Goal: Transaction & Acquisition: Purchase product/service

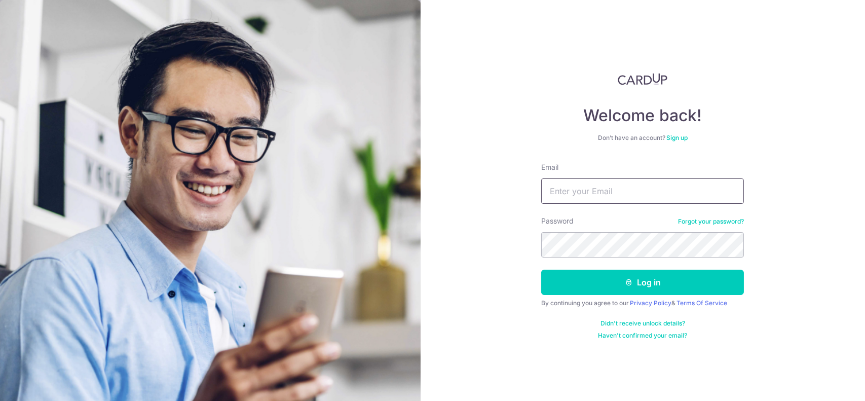
click at [574, 197] on input "Email" at bounding box center [642, 190] width 203 height 25
type input "[EMAIL_ADDRESS][DOMAIN_NAME]"
click at [495, 216] on div "Welcome back! Don’t have an account? Sign up Email cmeng77@hotmail.com Password…" at bounding box center [642, 200] width 445 height 401
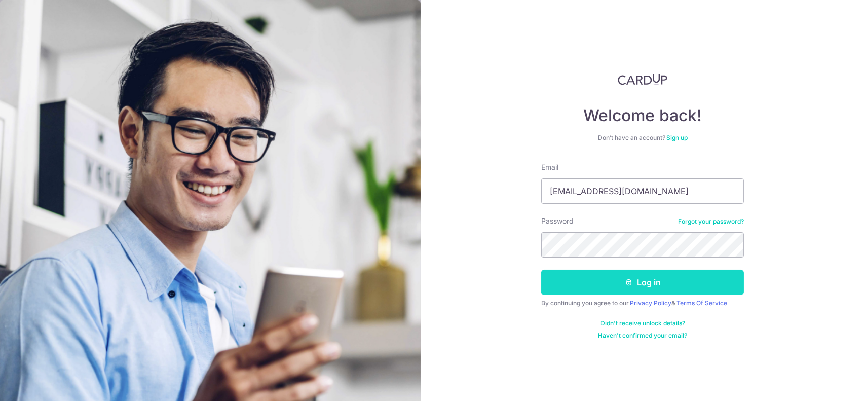
click at [610, 284] on button "Log in" at bounding box center [642, 281] width 203 height 25
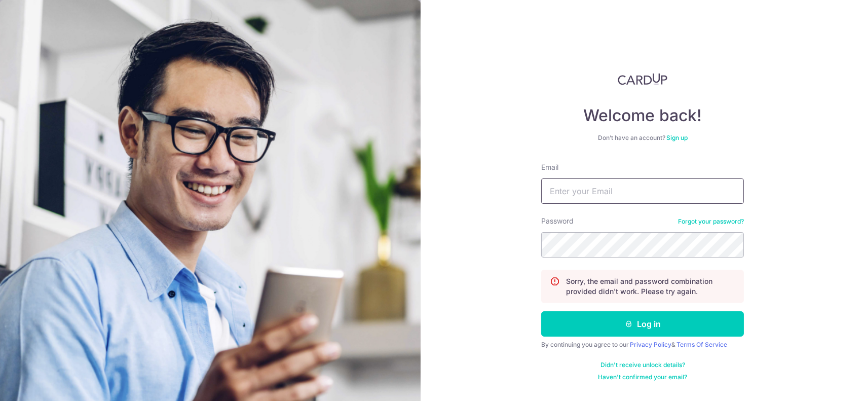
click at [640, 186] on input "Email" at bounding box center [642, 190] width 203 height 25
type input "C"
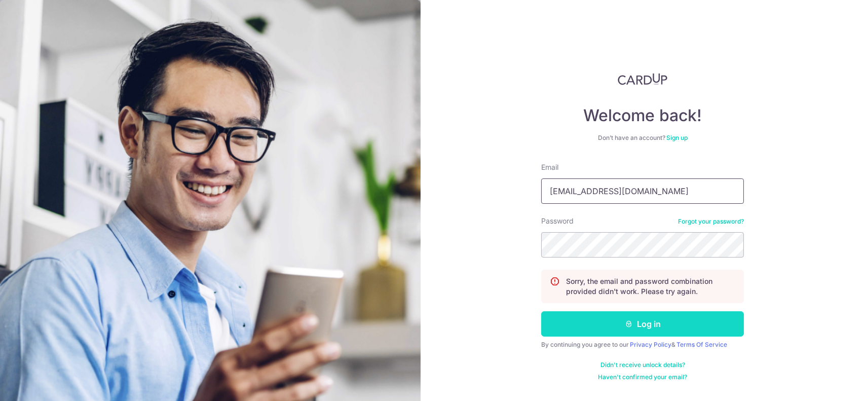
type input "[EMAIL_ADDRESS][DOMAIN_NAME]"
click at [661, 325] on button "Log in" at bounding box center [642, 323] width 203 height 25
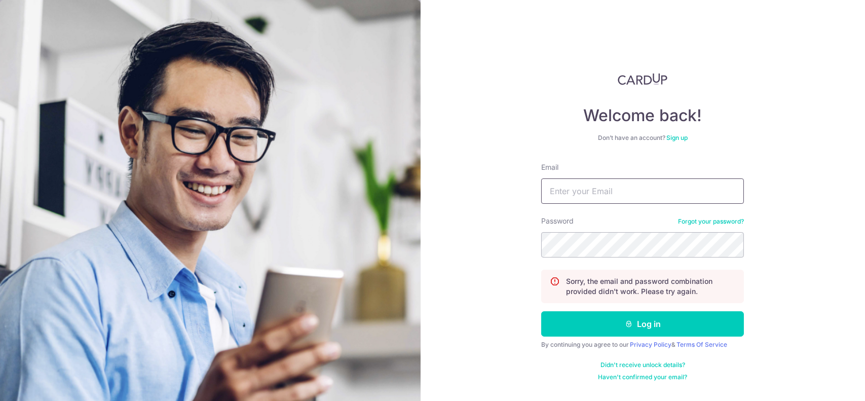
click at [573, 193] on input "Email" at bounding box center [642, 190] width 203 height 25
type input "[EMAIL_ADDRESS][DOMAIN_NAME]"
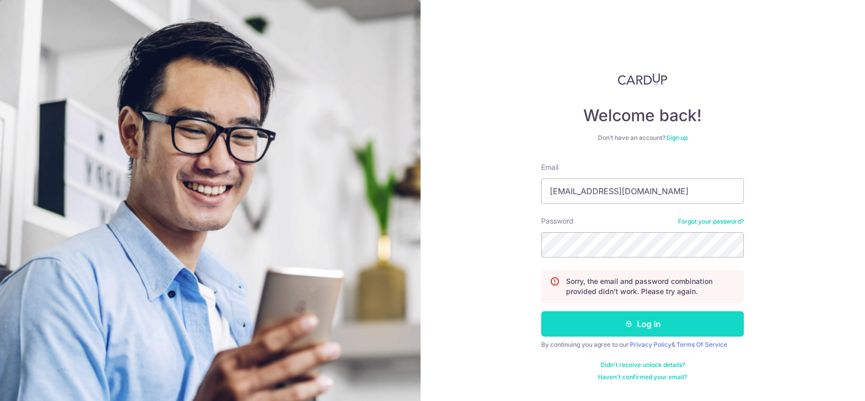
click at [664, 317] on button "Log in" at bounding box center [642, 323] width 203 height 25
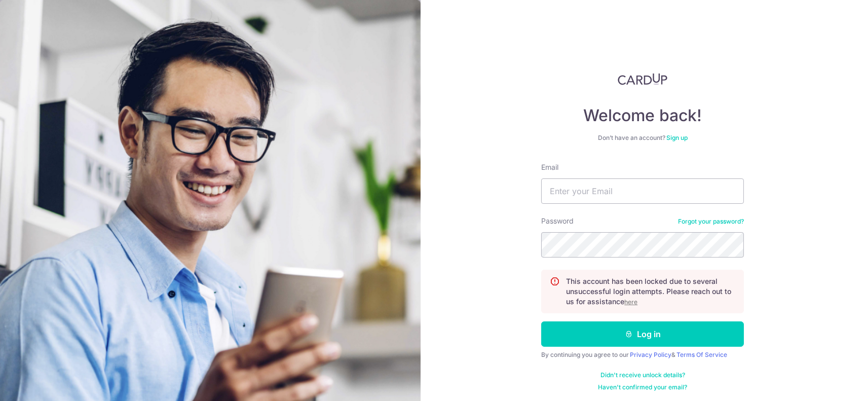
scroll to position [2, 0]
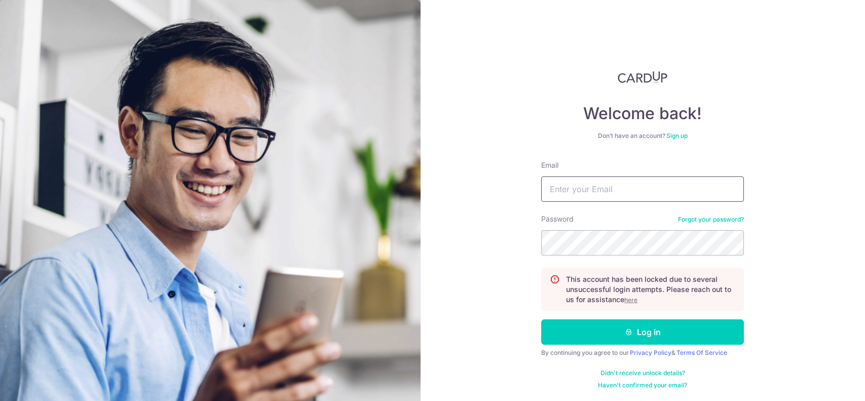
click at [626, 190] on input "Email" at bounding box center [642, 188] width 203 height 25
click at [717, 217] on link "Forgot your password?" at bounding box center [711, 219] width 66 height 8
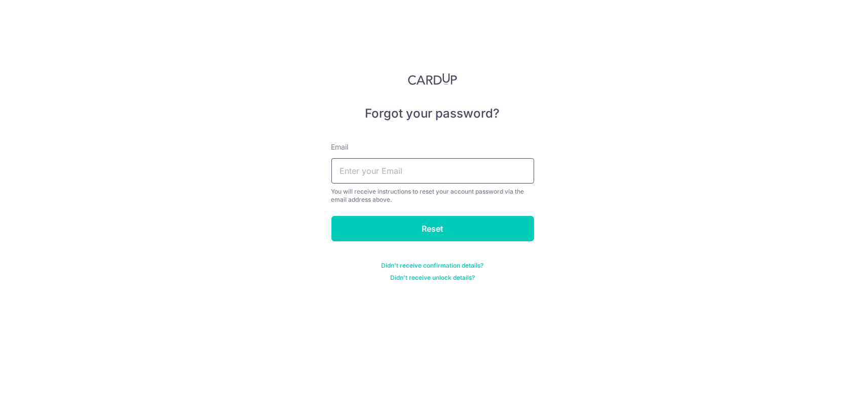
click at [498, 171] on input "text" at bounding box center [432, 170] width 203 height 25
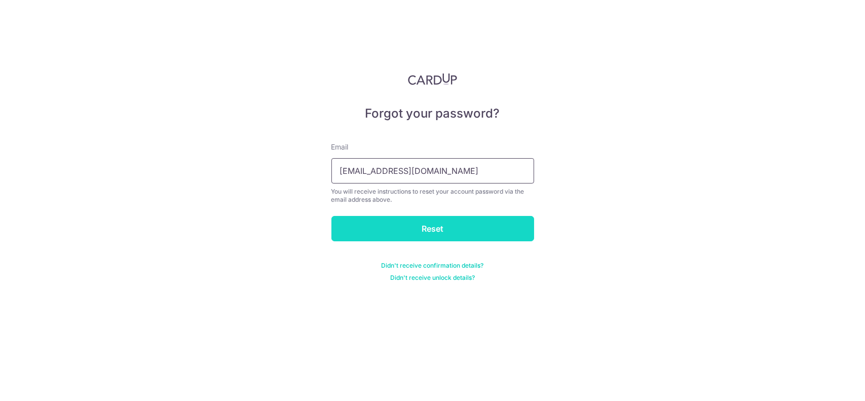
type input "[EMAIL_ADDRESS][DOMAIN_NAME]"
click at [474, 226] on input "Reset" at bounding box center [432, 228] width 203 height 25
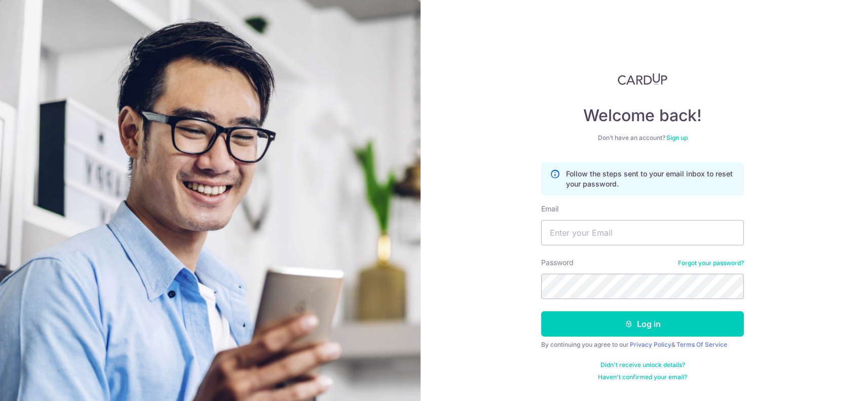
click at [703, 260] on link "Forgot your password?" at bounding box center [711, 263] width 66 height 8
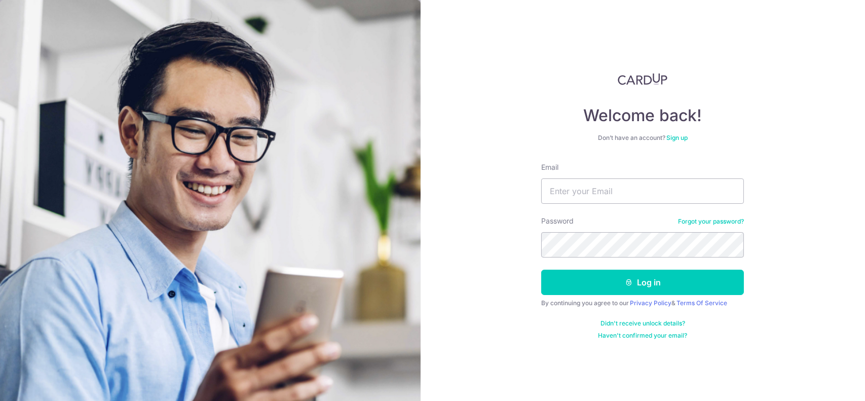
click at [650, 320] on link "Didn't receive unlock details?" at bounding box center [642, 323] width 85 height 8
click at [689, 220] on link "Forgot your password?" at bounding box center [711, 221] width 66 height 8
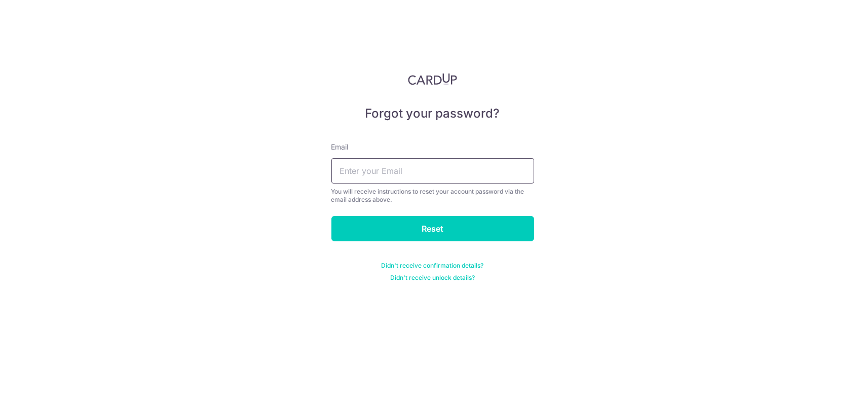
click at [493, 168] on input "text" at bounding box center [432, 170] width 203 height 25
click at [368, 170] on input "text" at bounding box center [432, 170] width 203 height 25
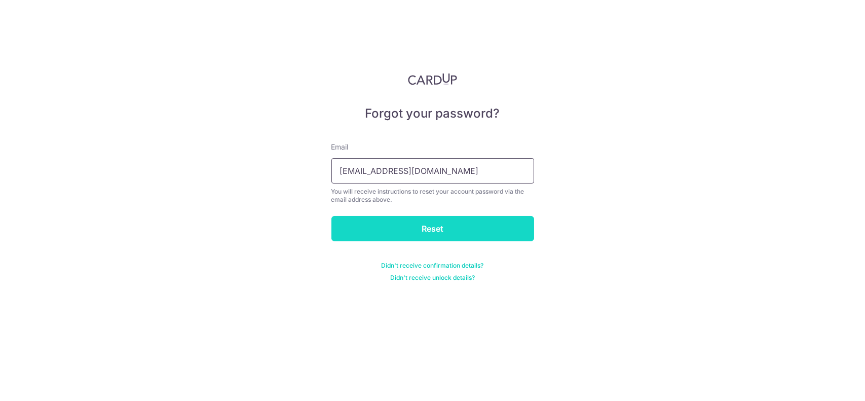
type input "[EMAIL_ADDRESS][DOMAIN_NAME]"
click at [441, 222] on input "Reset" at bounding box center [432, 228] width 203 height 25
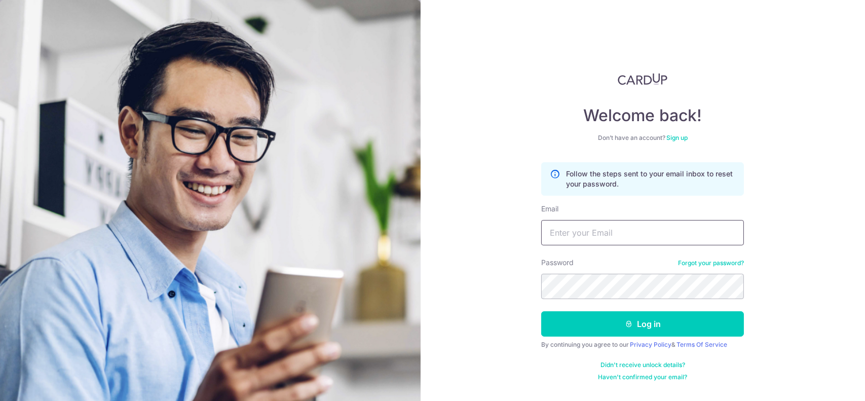
click at [603, 239] on input "Email" at bounding box center [642, 232] width 203 height 25
type input "[EMAIL_ADDRESS][DOMAIN_NAME]"
click at [541, 311] on button "Log in" at bounding box center [642, 323] width 203 height 25
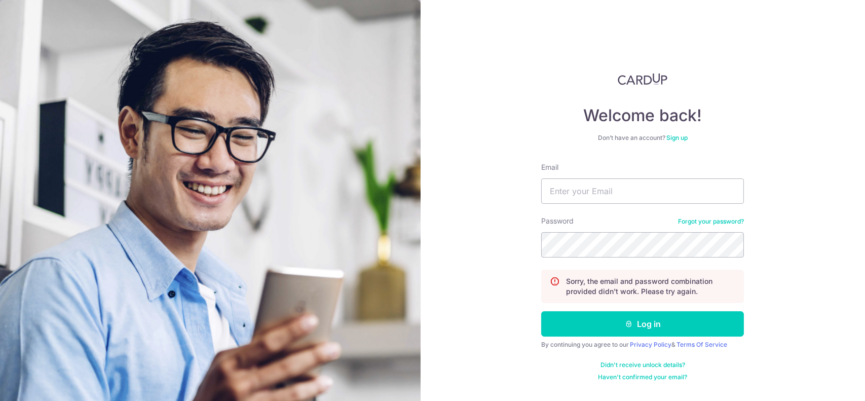
click at [634, 364] on link "Didn't receive unlock details?" at bounding box center [642, 365] width 85 height 8
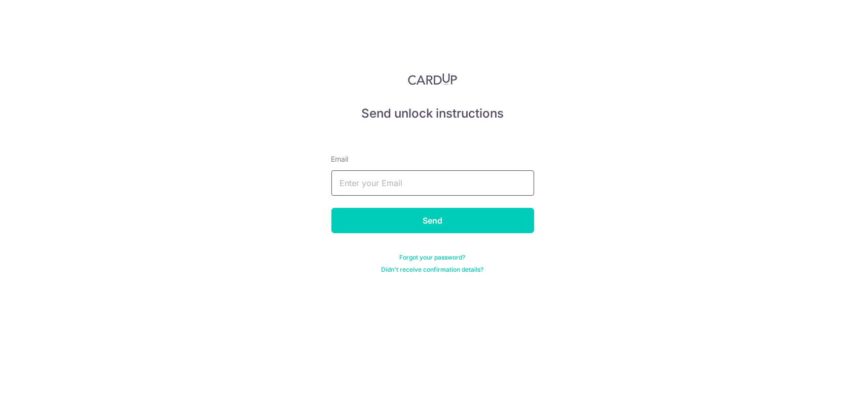
click at [476, 186] on input "text" at bounding box center [432, 182] width 203 height 25
type input "[EMAIL_ADDRESS][DOMAIN_NAME]"
click at [331, 208] on input "Send" at bounding box center [432, 220] width 203 height 25
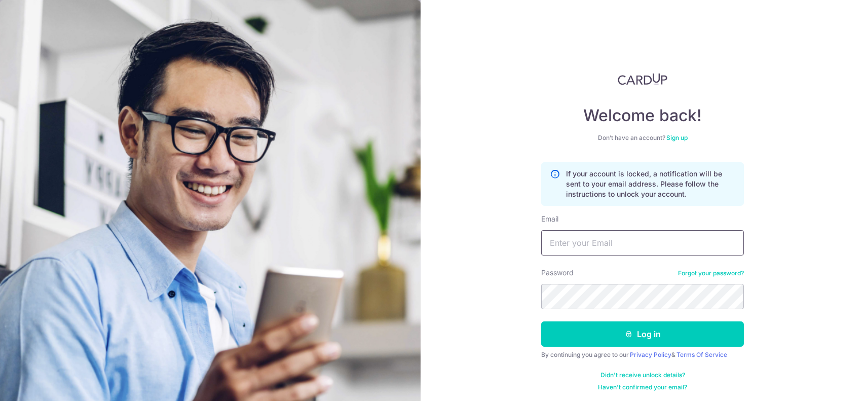
click at [600, 238] on input "Email" at bounding box center [642, 242] width 203 height 25
type input "cmeng77@hotmail.com"
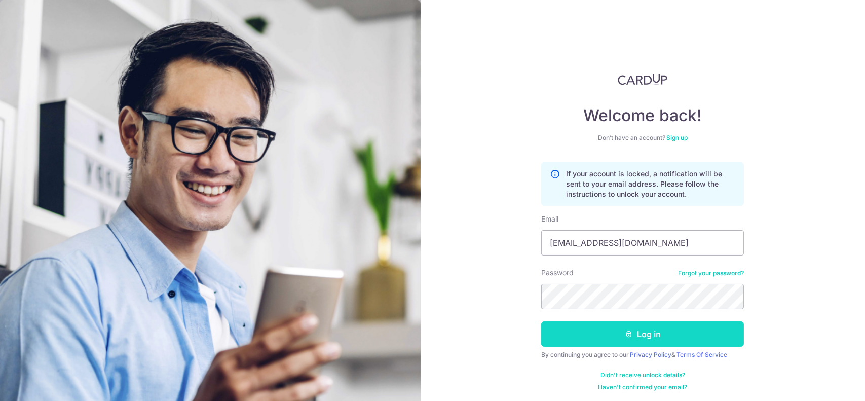
click at [670, 333] on button "Log in" at bounding box center [642, 333] width 203 height 25
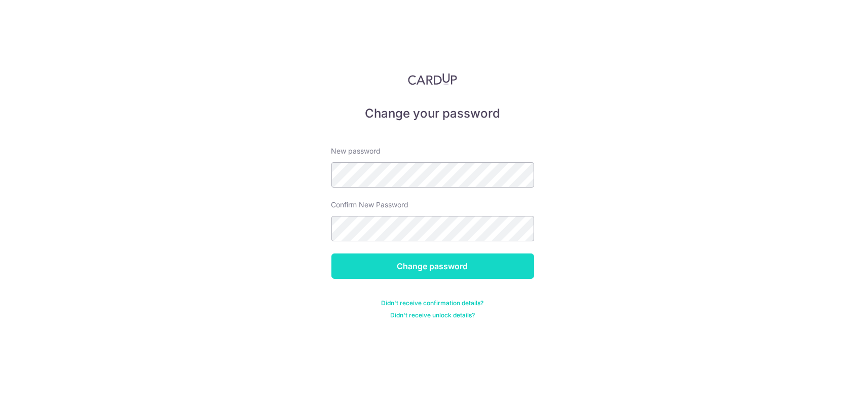
click at [459, 265] on input "Change password" at bounding box center [432, 265] width 203 height 25
click at [456, 268] on input "Change password" at bounding box center [432, 265] width 203 height 25
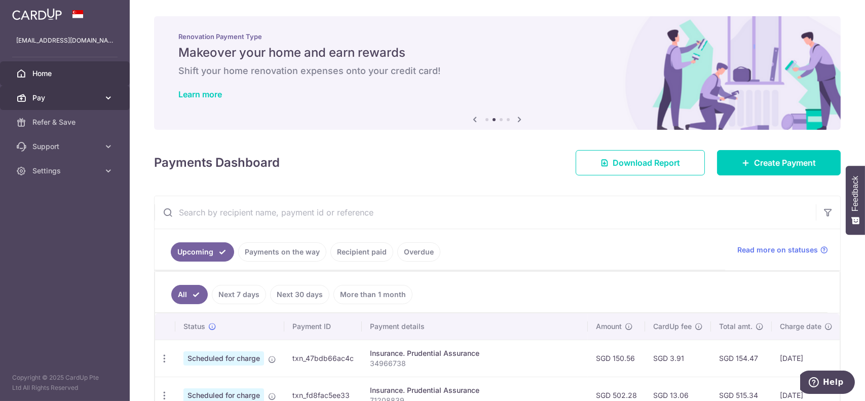
click at [96, 92] on link "Pay" at bounding box center [65, 98] width 130 height 24
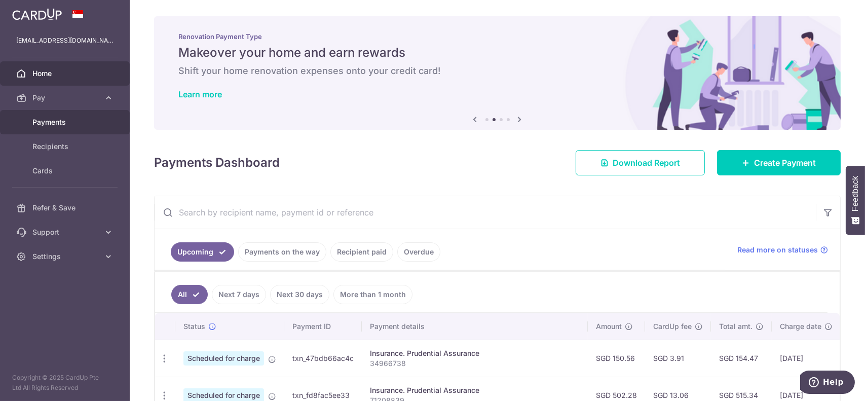
click at [91, 120] on span "Payments" at bounding box center [65, 122] width 67 height 10
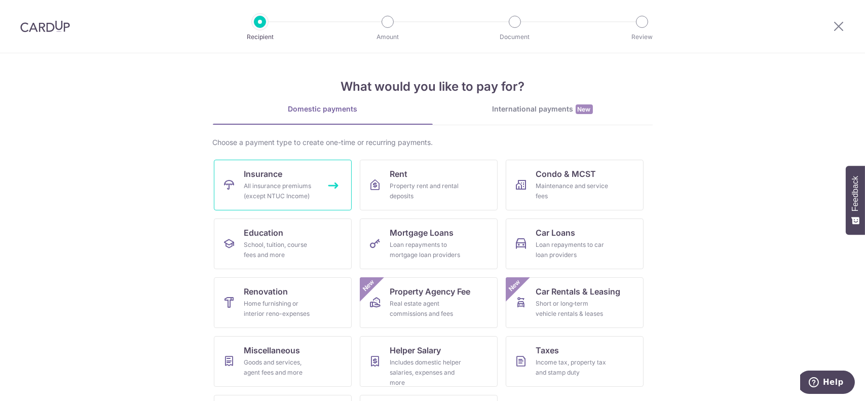
click at [298, 200] on div "All insurance premiums (except NTUC Income)" at bounding box center [280, 191] width 73 height 20
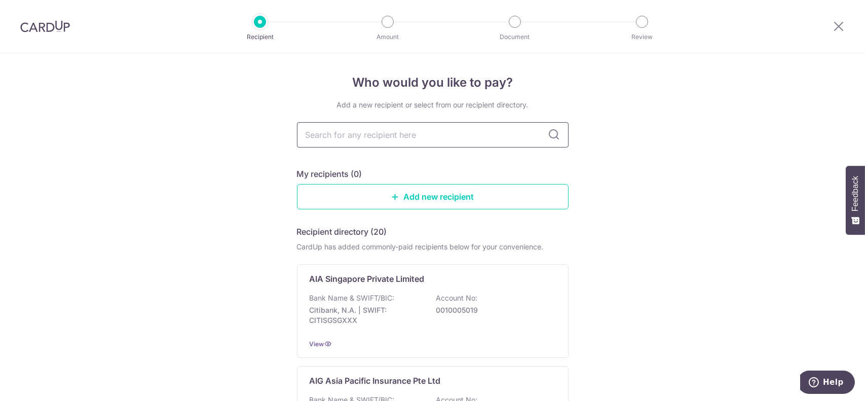
click at [347, 139] on input "text" at bounding box center [432, 134] width 271 height 25
type input "manu"
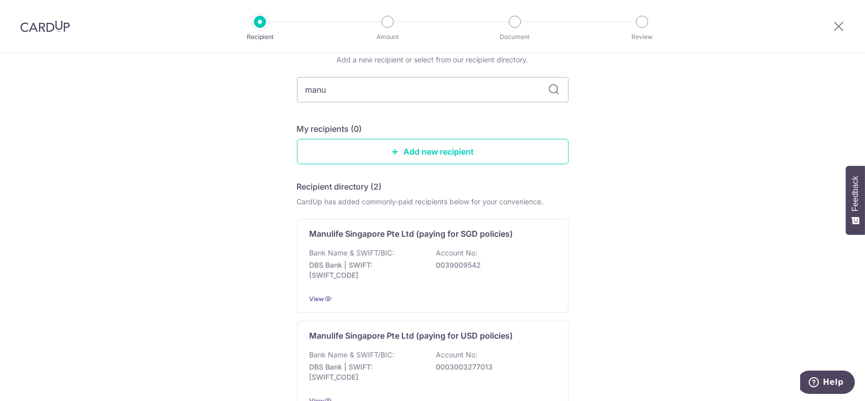
scroll to position [45, 0]
click at [836, 23] on icon at bounding box center [838, 26] width 12 height 13
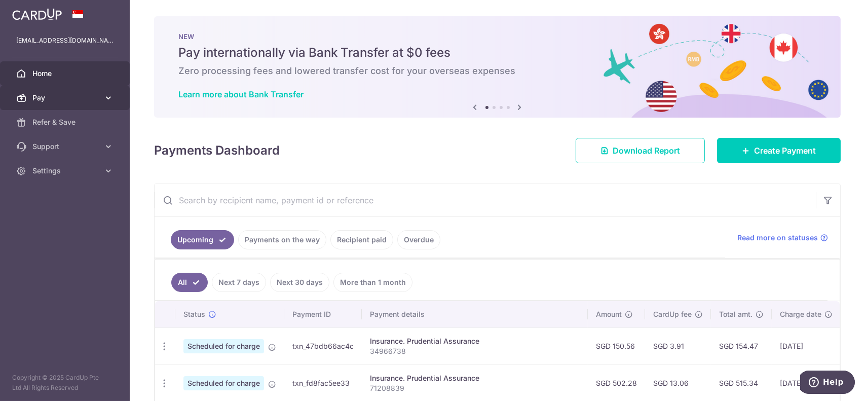
click at [68, 97] on span "Pay" at bounding box center [65, 98] width 67 height 10
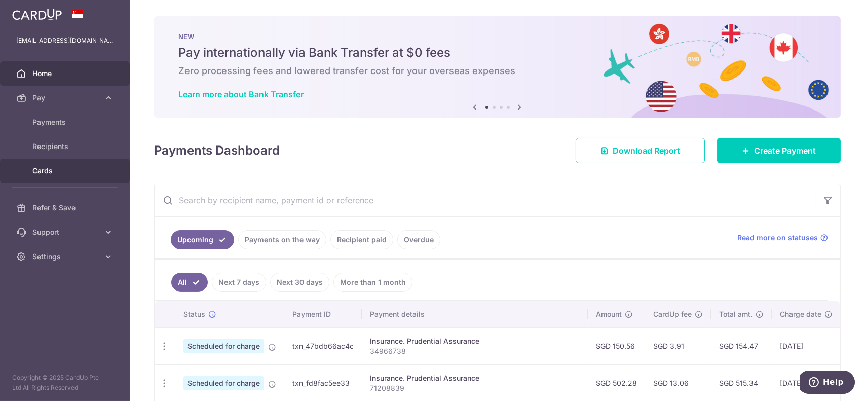
click at [49, 172] on span "Cards" at bounding box center [65, 171] width 67 height 10
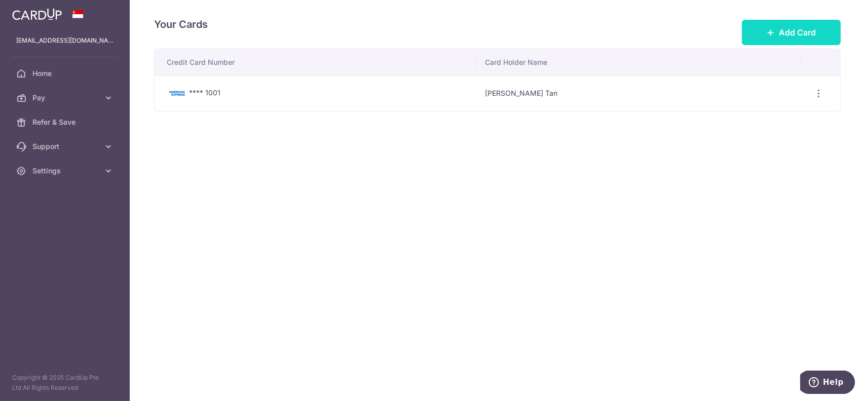
click at [810, 31] on span "Add Card" at bounding box center [797, 32] width 37 height 12
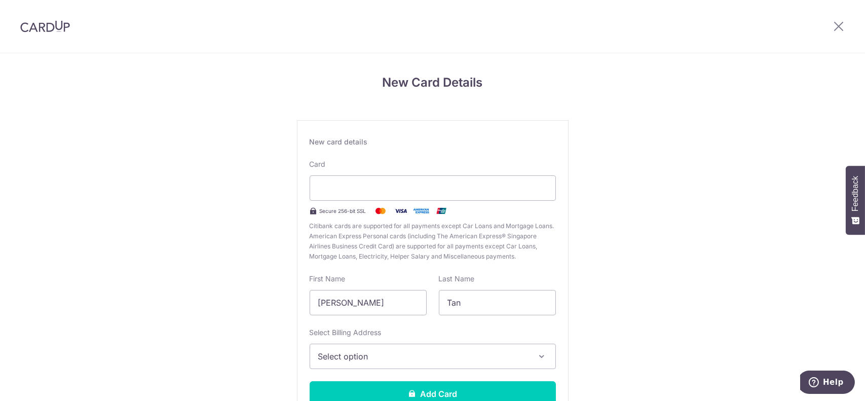
click at [411, 357] on span "Select option" at bounding box center [423, 356] width 211 height 12
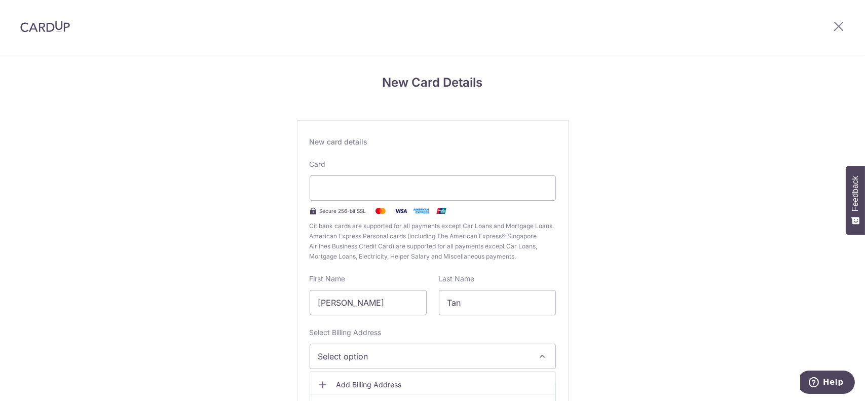
scroll to position [77, 0]
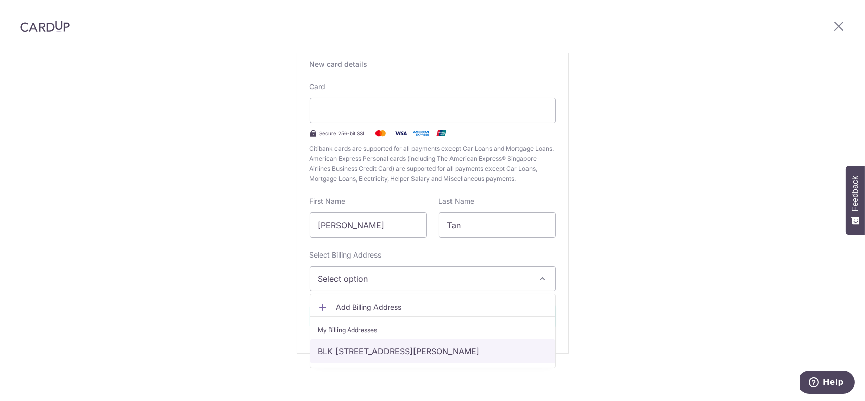
click at [424, 348] on link "BLK 153 JALAN TECK WHYE #23-159, Singapore, Singapore-680153" at bounding box center [432, 351] width 245 height 24
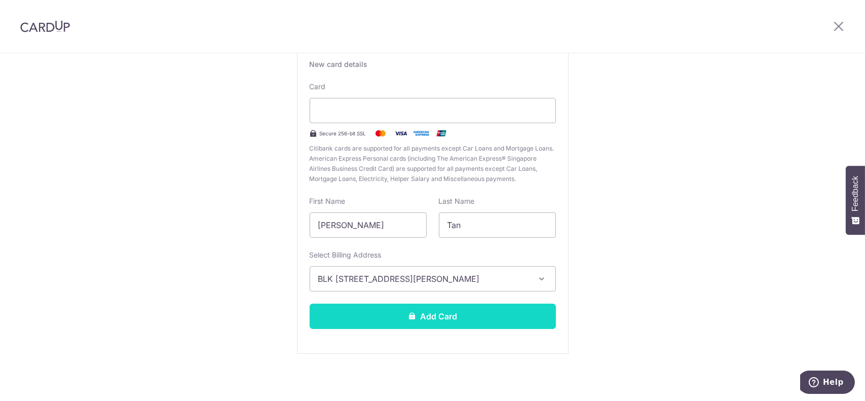
click at [457, 316] on button "Add Card" at bounding box center [432, 315] width 246 height 25
click at [415, 320] on button "Add Card" at bounding box center [432, 315] width 246 height 25
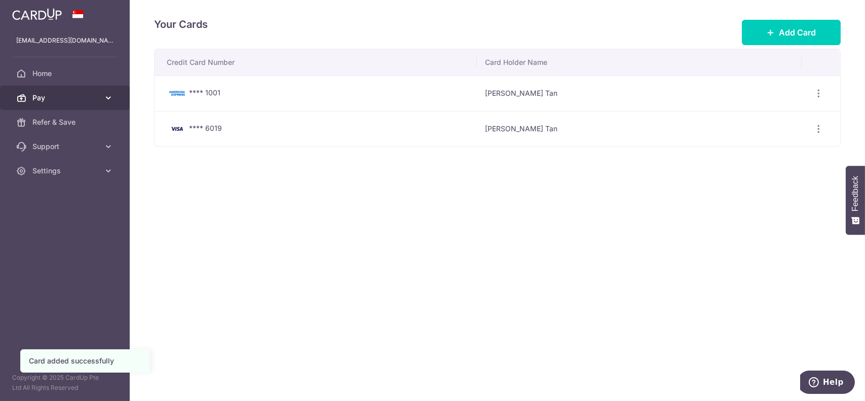
click at [104, 101] on icon at bounding box center [108, 98] width 10 height 10
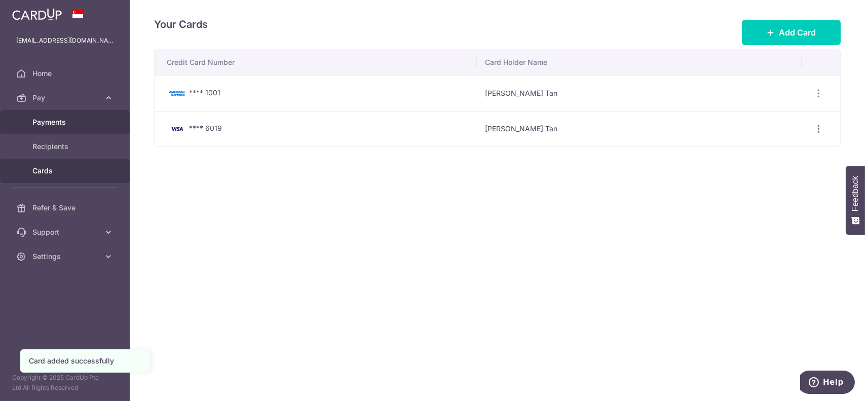
click at [85, 123] on span "Payments" at bounding box center [65, 122] width 67 height 10
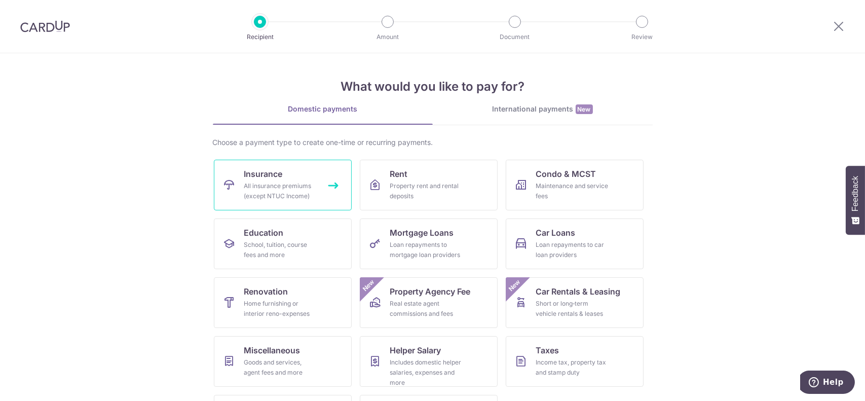
click at [305, 192] on div "All insurance premiums (except NTUC Income)" at bounding box center [280, 191] width 73 height 20
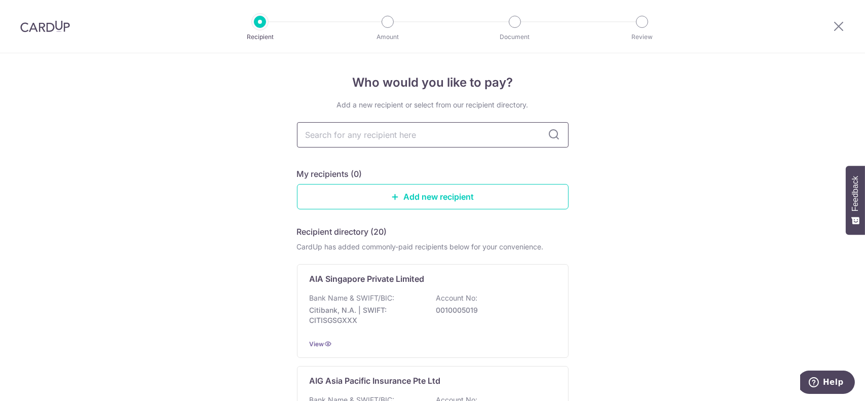
click at [428, 136] on input "text" at bounding box center [432, 134] width 271 height 25
type input "manu"
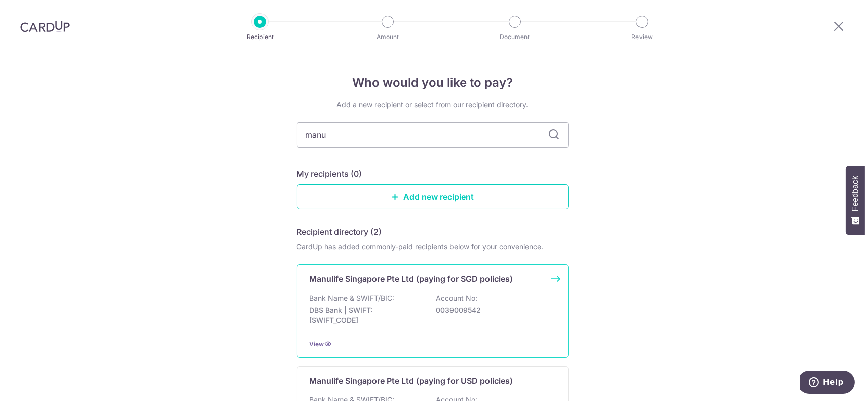
click at [390, 293] on p "Bank Name & SWIFT/BIC:" at bounding box center [351, 298] width 85 height 10
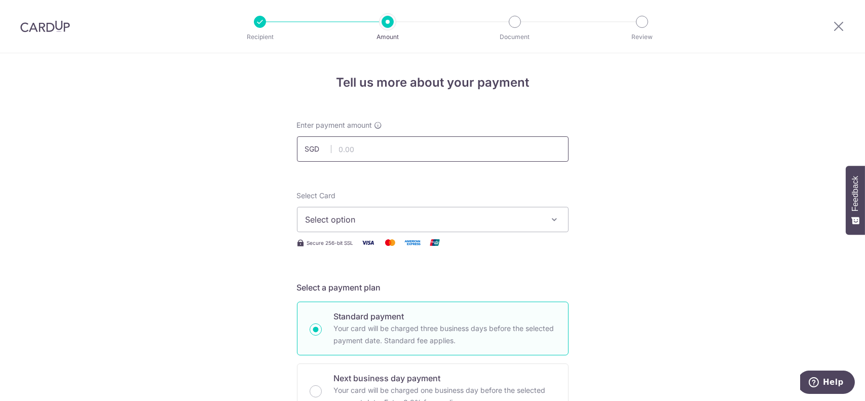
click at [395, 145] on input "text" at bounding box center [432, 148] width 271 height 25
type input "437.16"
click at [418, 222] on span "Select option" at bounding box center [423, 219] width 236 height 12
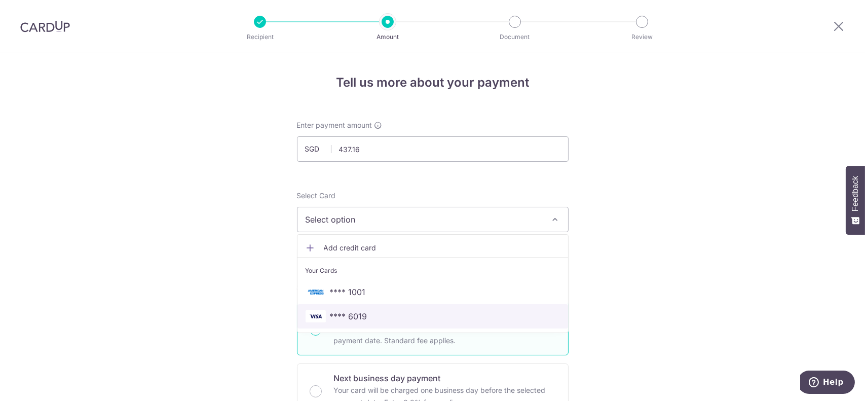
click at [351, 316] on span "**** 6019" at bounding box center [348, 316] width 37 height 12
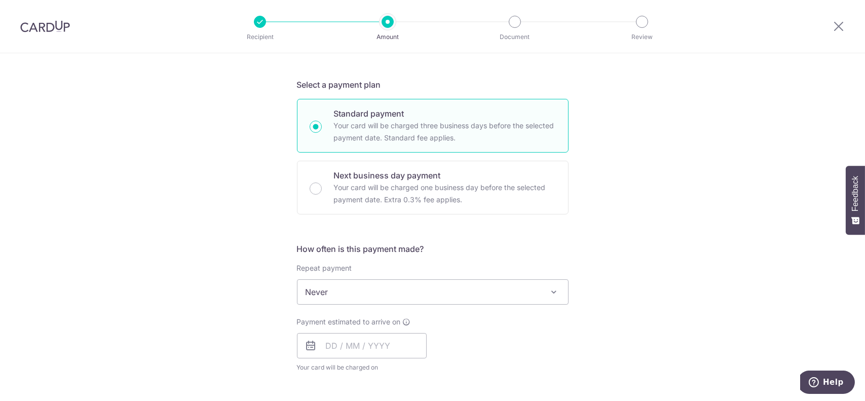
scroll to position [253, 0]
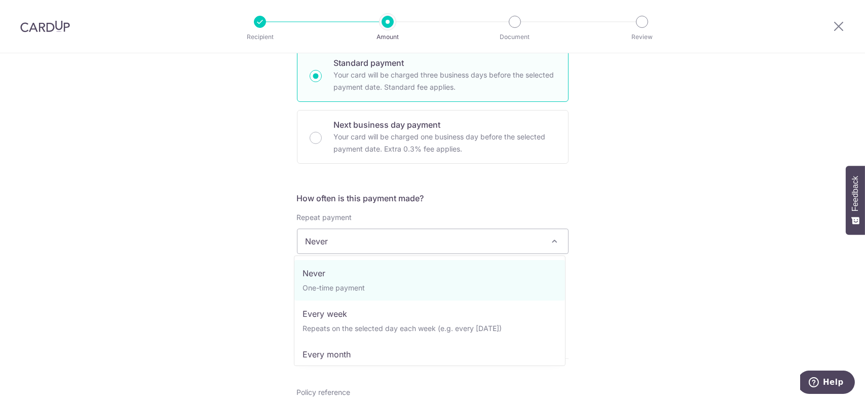
click at [352, 249] on span "Never" at bounding box center [432, 241] width 270 height 24
select select "3"
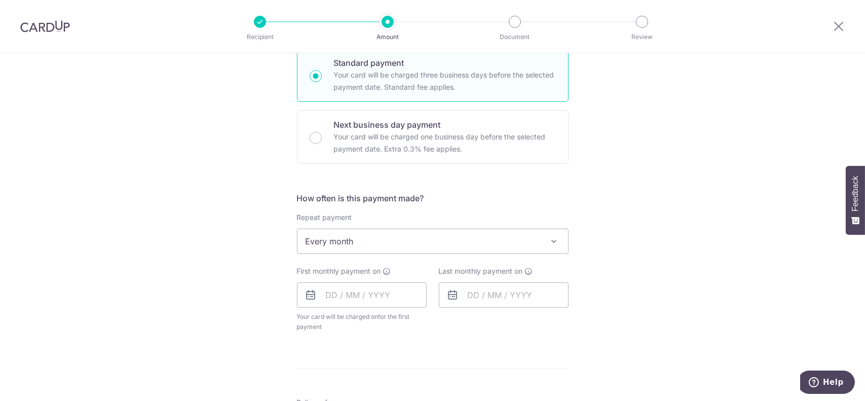
scroll to position [304, 0]
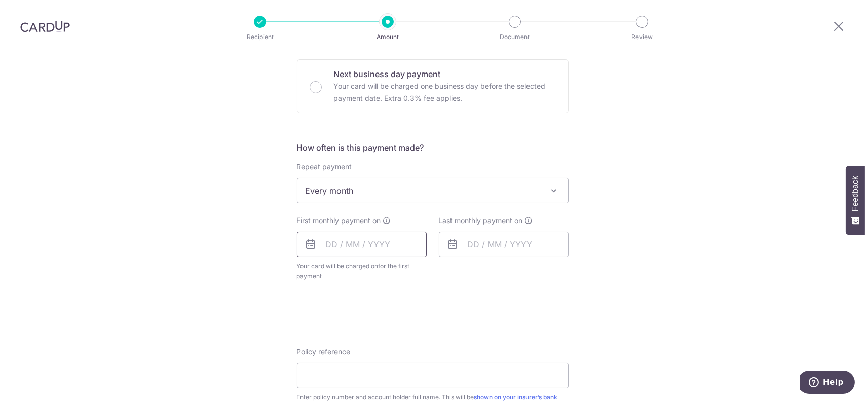
click at [348, 247] on input "text" at bounding box center [362, 243] width 130 height 25
click at [438, 273] on link "Next" at bounding box center [440, 271] width 12 height 12
click at [376, 316] on link "1" at bounding box center [378, 316] width 16 height 16
type input "[DATE]"
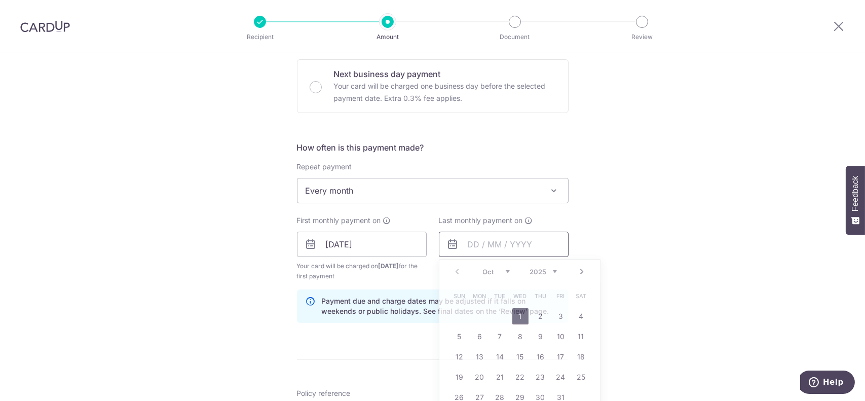
click at [499, 248] on input "text" at bounding box center [504, 243] width 130 height 25
click at [581, 270] on link "Next" at bounding box center [582, 271] width 12 height 12
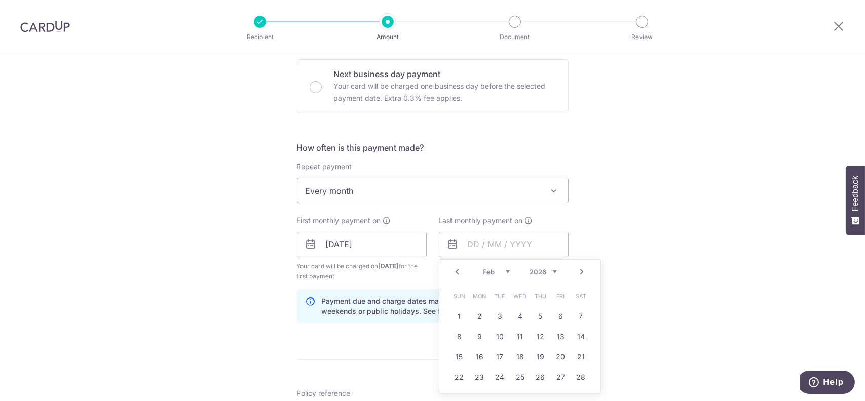
click at [581, 270] on link "Next" at bounding box center [582, 271] width 12 height 12
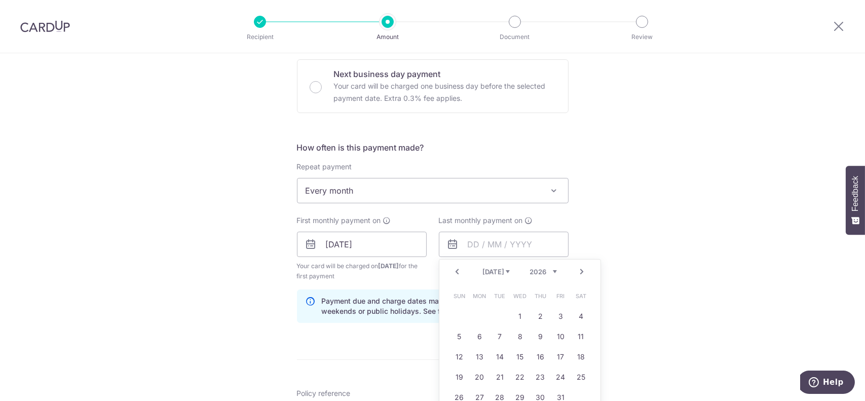
click at [581, 270] on link "Next" at bounding box center [582, 271] width 12 height 12
click at [541, 313] on link "1" at bounding box center [540, 316] width 16 height 16
type input "01/10/2026"
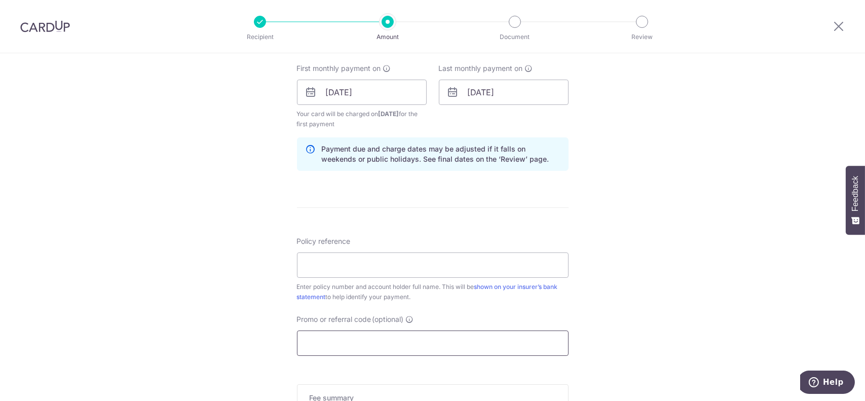
scroll to position [507, 0]
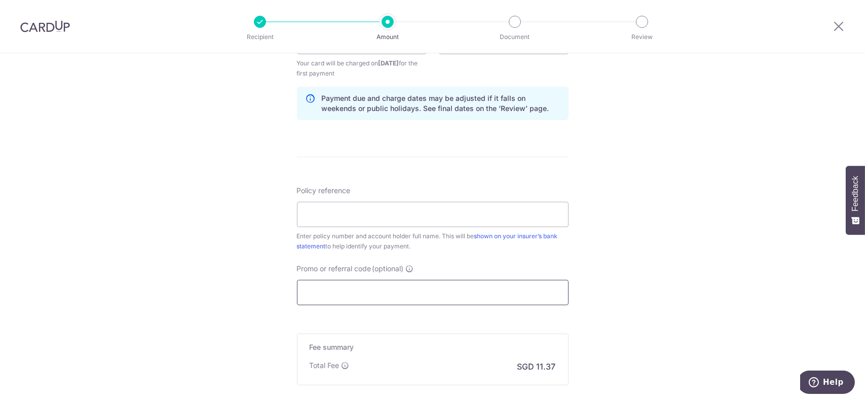
click at [343, 291] on input "Promo or referral code (optional)" at bounding box center [432, 292] width 271 height 25
paste input "REC185"
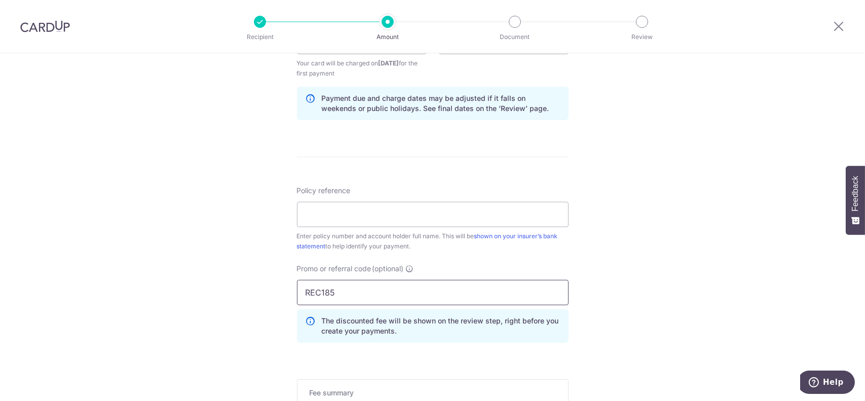
type input "REC185"
click at [359, 209] on input "Policy reference" at bounding box center [432, 214] width 271 height 25
paste input "2493457570"
type input "2493457570"
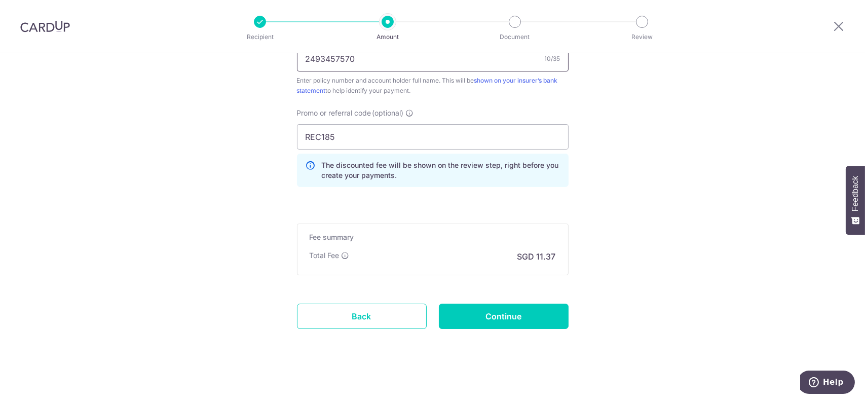
scroll to position [665, 0]
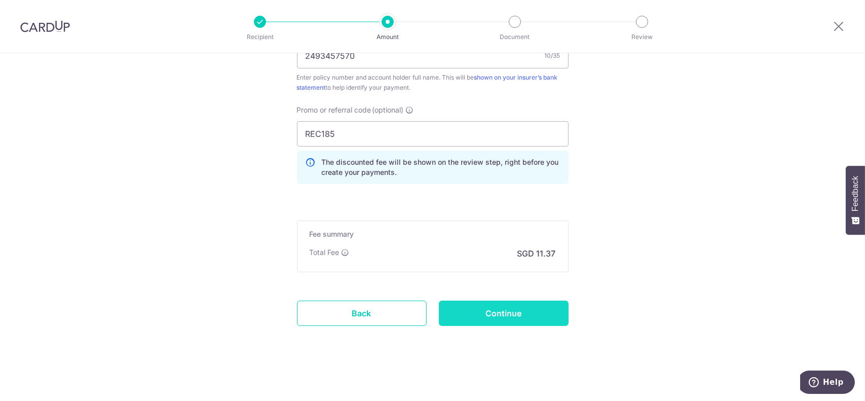
click at [507, 314] on input "Continue" at bounding box center [504, 312] width 130 height 25
type input "Create Schedule"
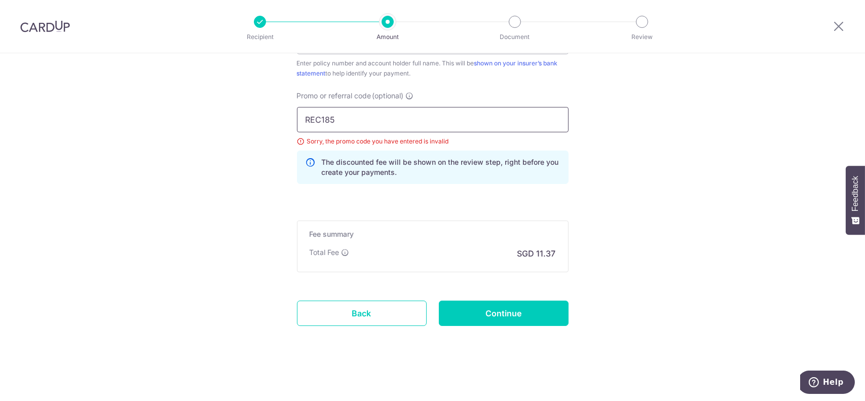
click at [304, 123] on input "REC185" at bounding box center [432, 119] width 271 height 25
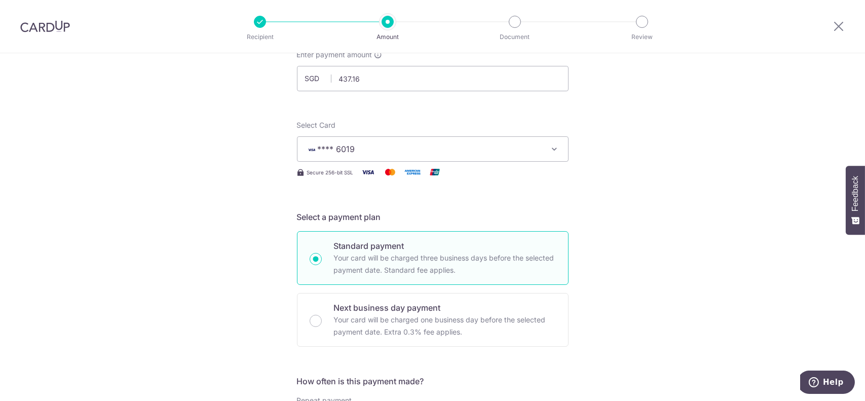
scroll to position [222, 0]
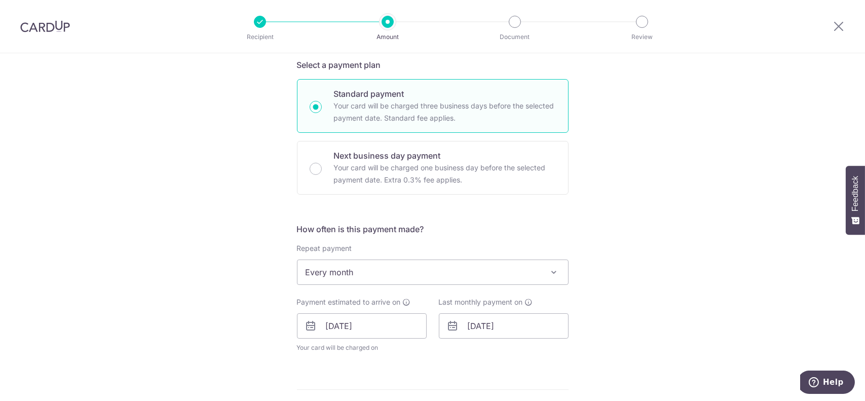
type input "REC185"
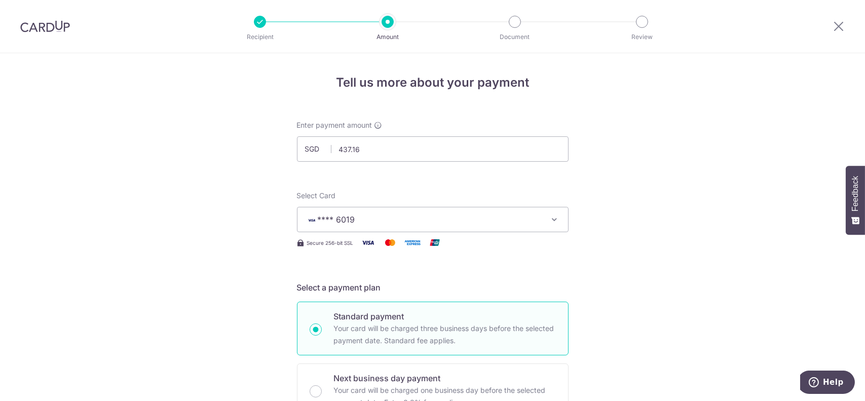
scroll to position [0, 0]
drag, startPoint x: 367, startPoint y: 150, endPoint x: 303, endPoint y: 149, distance: 63.3
click at [303, 149] on div "SGD 437.16 437.16" at bounding box center [432, 148] width 271 height 25
type input "449.76"
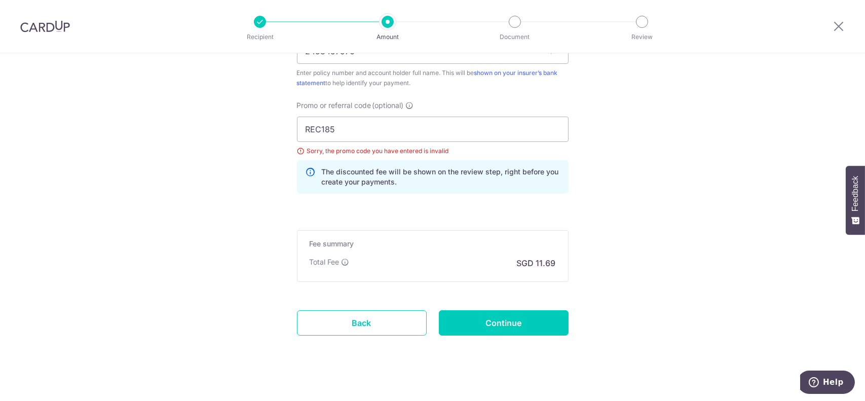
scroll to position [628, 0]
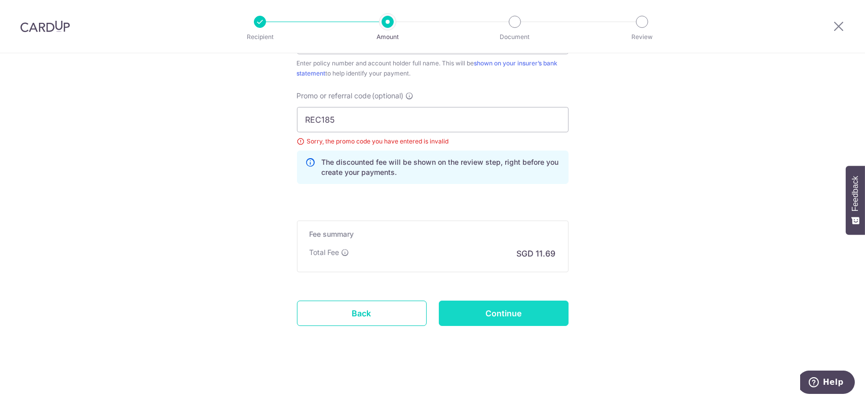
click at [498, 317] on input "Continue" at bounding box center [504, 312] width 130 height 25
type input "Update Schedule"
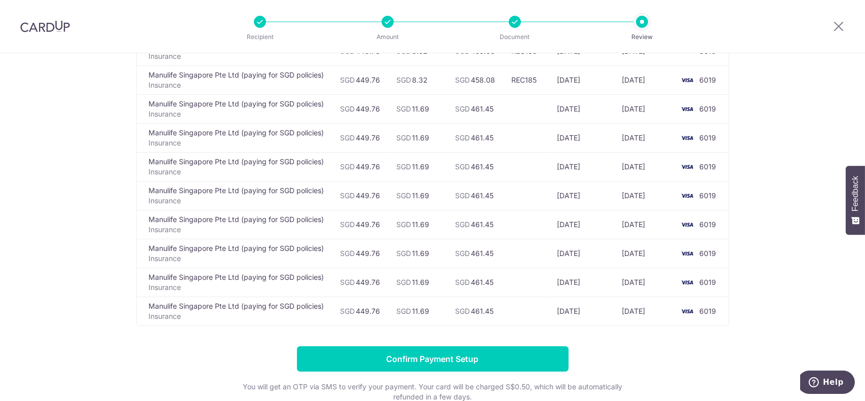
scroll to position [253, 0]
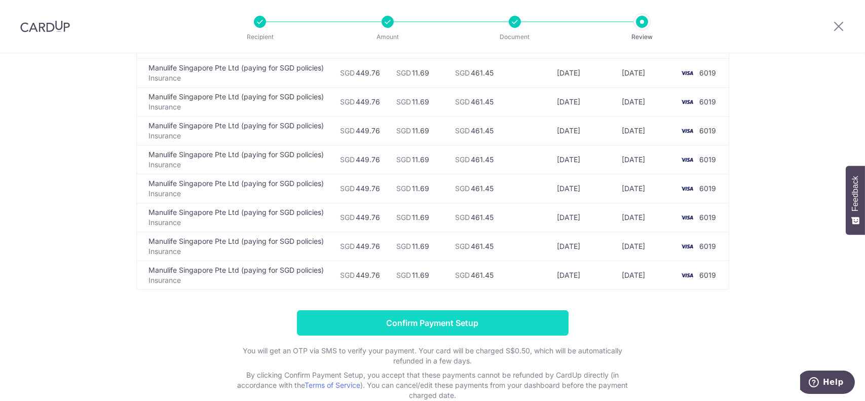
click at [468, 320] on input "Confirm Payment Setup" at bounding box center [432, 322] width 271 height 25
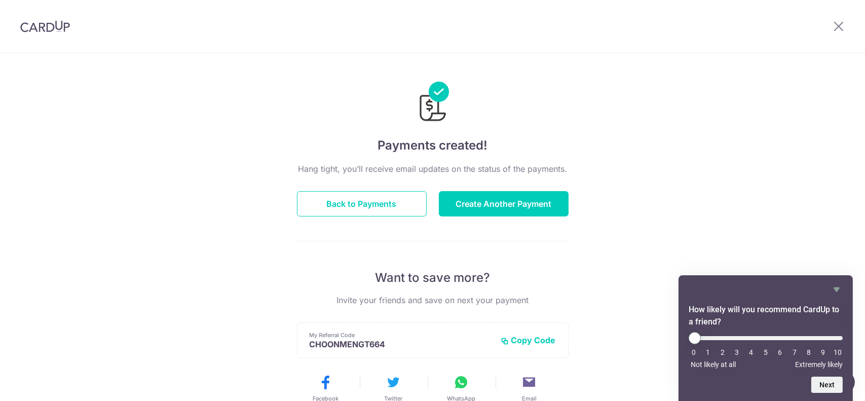
click at [728, 250] on div "Payments created! Hang tight, you’ll receive email updates on the status of the…" at bounding box center [432, 323] width 865 height 541
click at [350, 209] on button "Back to Payments" at bounding box center [362, 203] width 130 height 25
